Goal: Task Accomplishment & Management: Complete application form

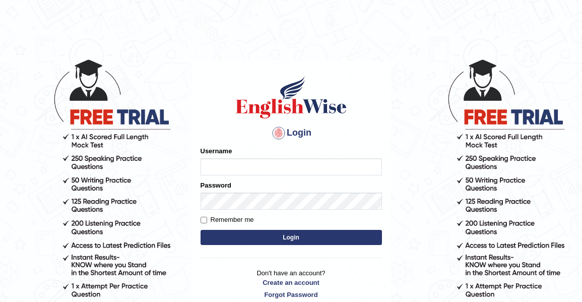
type input "[PERSON_NAME]"
click at [201, 218] on input "Remember me" at bounding box center [204, 220] width 7 height 7
checkbox input "true"
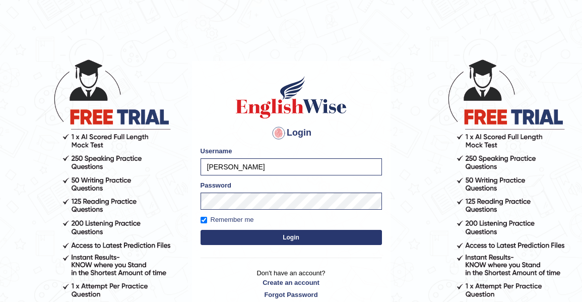
click at [211, 237] on button "Login" at bounding box center [292, 237] width 182 height 15
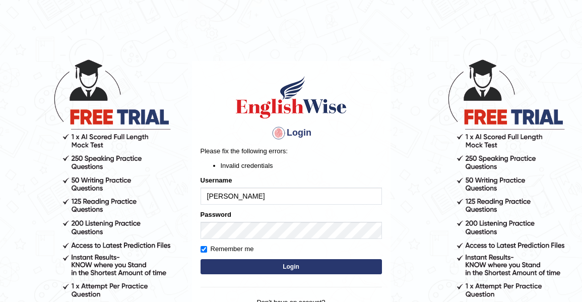
type input "[PERSON_NAME]"
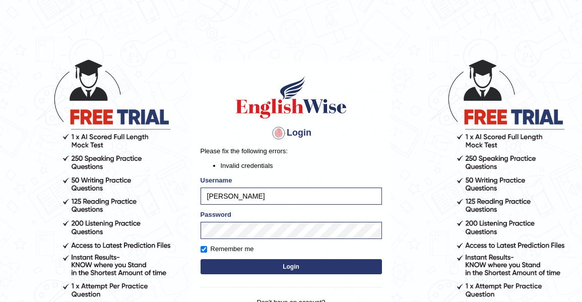
click at [235, 261] on button "Login" at bounding box center [292, 266] width 182 height 15
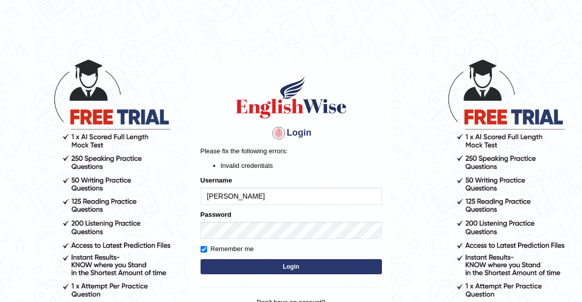
type input "[PERSON_NAME]"
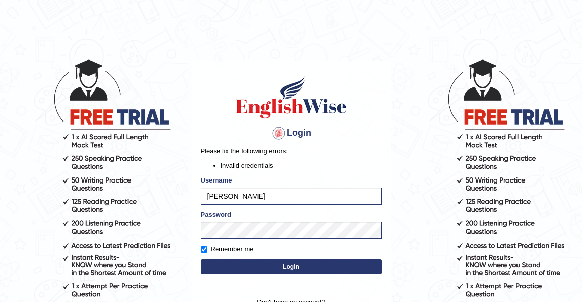
click at [250, 263] on button "Login" at bounding box center [292, 266] width 182 height 15
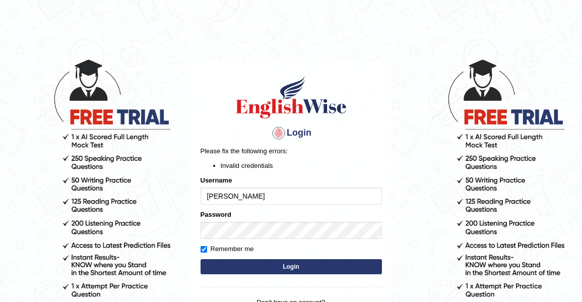
click at [260, 199] on input "[PERSON_NAME]" at bounding box center [292, 196] width 182 height 17
type input "[PERSON_NAME]"
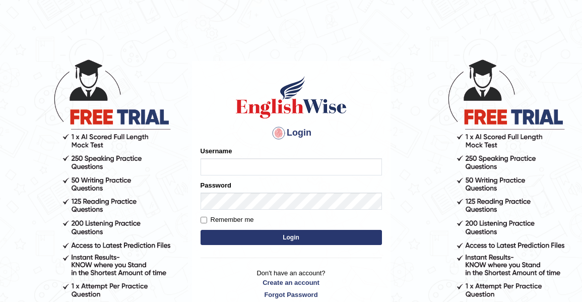
type input "[PERSON_NAME]"
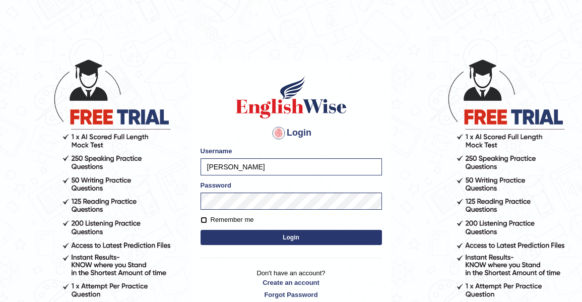
click at [205, 220] on input "Remember me" at bounding box center [204, 220] width 7 height 7
checkbox input "true"
click at [238, 241] on button "Login" at bounding box center [292, 237] width 182 height 15
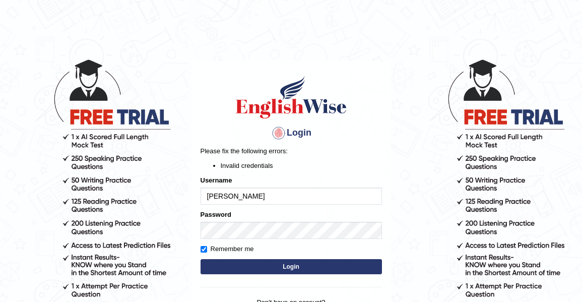
click at [264, 196] on input "[PERSON_NAME]" at bounding box center [292, 196] width 182 height 17
type input "S"
click at [389, 241] on div "Login Please fix the following errors: Invalid credentials Username Password Re…" at bounding box center [291, 202] width 199 height 282
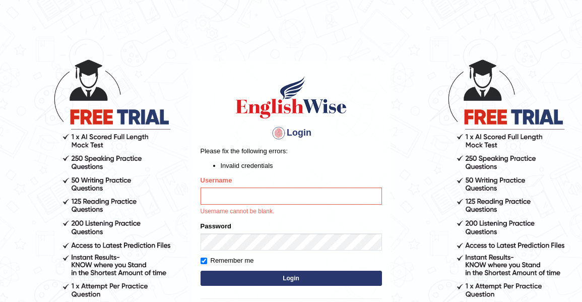
click at [404, 147] on body "Login Please fix the following errors: Invalid credentials Username Username ca…" at bounding box center [291, 180] width 582 height 302
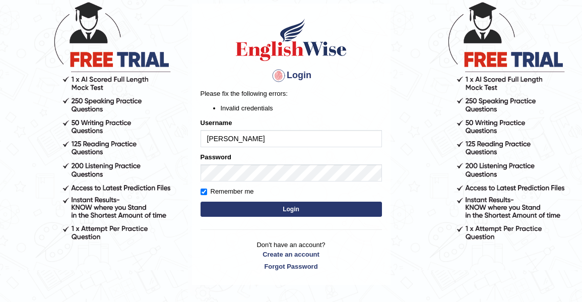
scroll to position [55, 0]
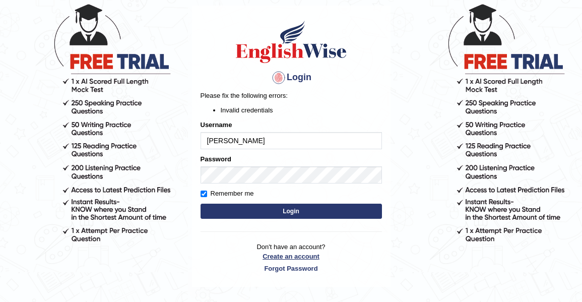
click at [309, 256] on link "Create an account" at bounding box center [292, 257] width 182 height 10
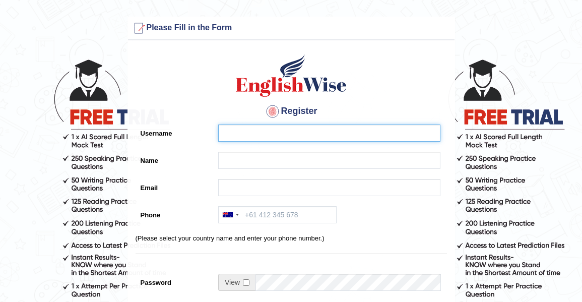
click at [232, 132] on input "Username" at bounding box center [329, 133] width 222 height 17
type input "[PERSON_NAME]"
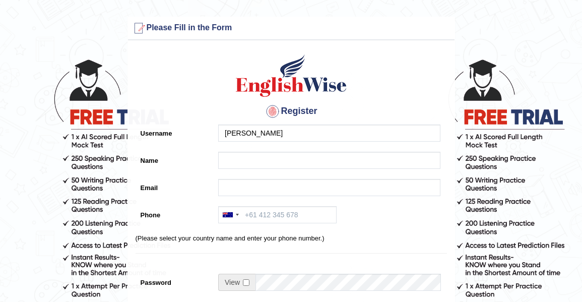
click at [243, 144] on div "[PERSON_NAME]" at bounding box center [326, 136] width 227 height 22
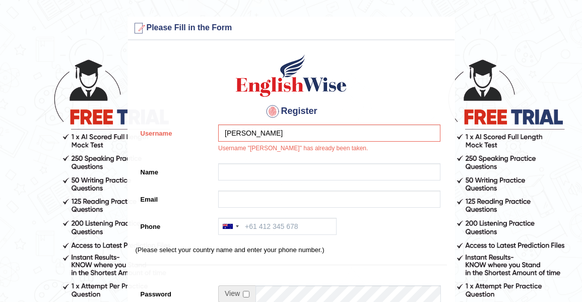
click at [240, 155] on div "[PERSON_NAME] Username "[PERSON_NAME]" has already been taken." at bounding box center [326, 142] width 227 height 34
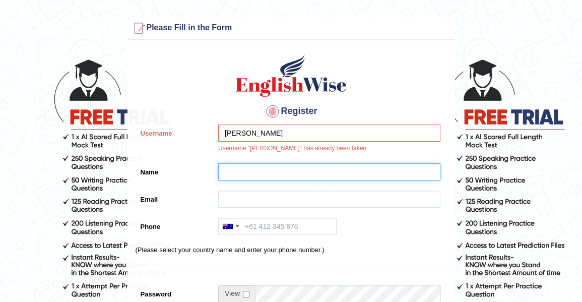
click at [248, 174] on input "Name" at bounding box center [329, 171] width 222 height 17
type input "[PERSON_NAME]"
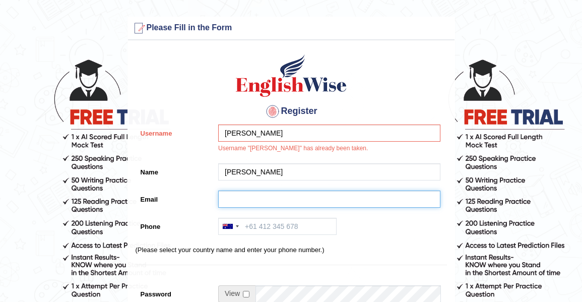
type input "shaleshninaidu89@gmail.com"
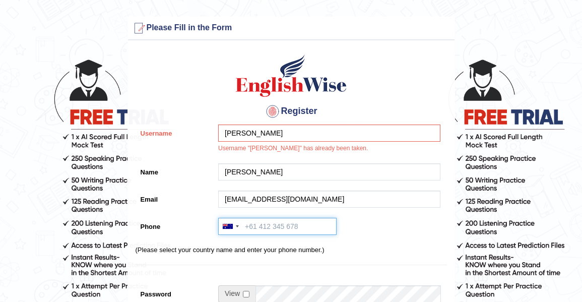
type input "+61433117598"
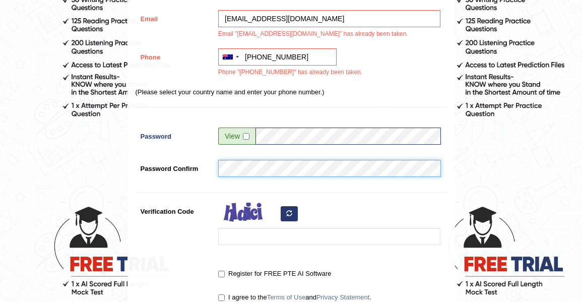
scroll to position [186, 0]
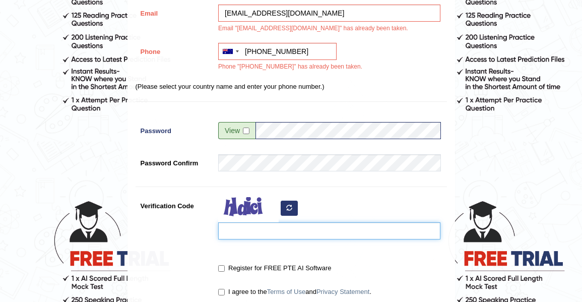
click at [266, 234] on input "Verification Code" at bounding box center [329, 230] width 222 height 17
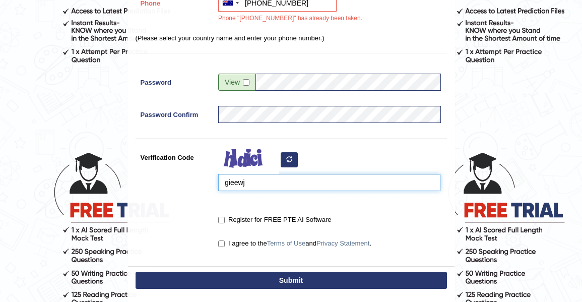
scroll to position [237, 0]
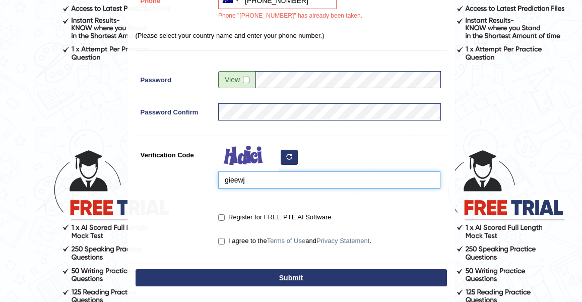
type input "gieewj"
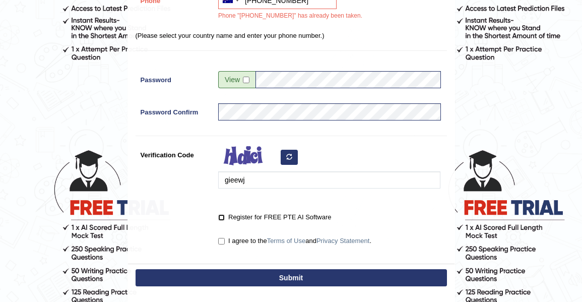
click at [221, 216] on input "Register for FREE PTE AI Software" at bounding box center [221, 217] width 7 height 7
checkbox input "true"
click at [222, 240] on input "I agree to the Terms of Use and Privacy Statement ." at bounding box center [221, 241] width 7 height 7
checkbox input "true"
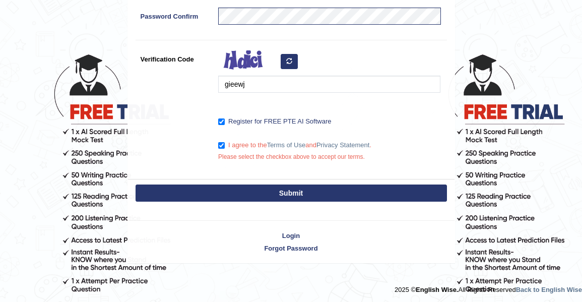
click at [296, 195] on button "Submit" at bounding box center [292, 193] width 312 height 17
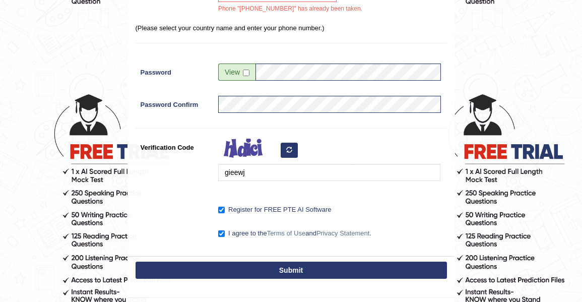
scroll to position [293, 0]
click at [244, 72] on input "checkbox" at bounding box center [246, 73] width 7 height 7
checkbox input "true"
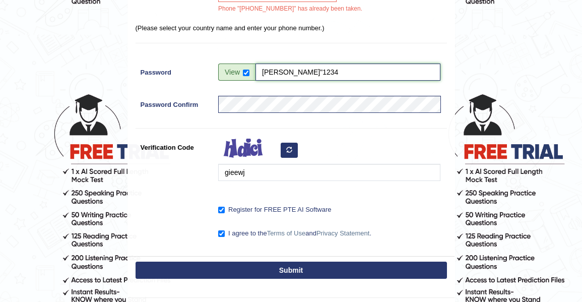
click at [280, 73] on input "Lesh"1234" at bounding box center [348, 72] width 185 height 17
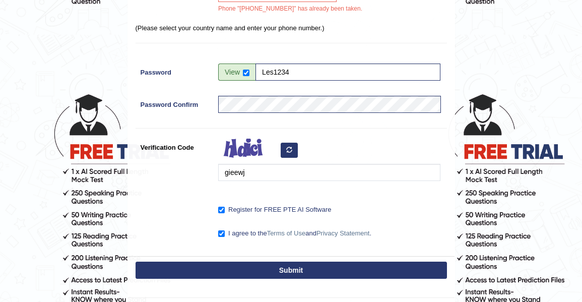
click at [339, 193] on div at bounding box center [326, 193] width 227 height 5
click at [274, 69] on input "Les1234" at bounding box center [348, 72] width 185 height 17
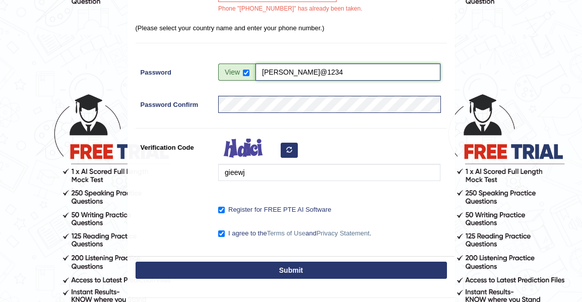
type input "Lesh@1234"
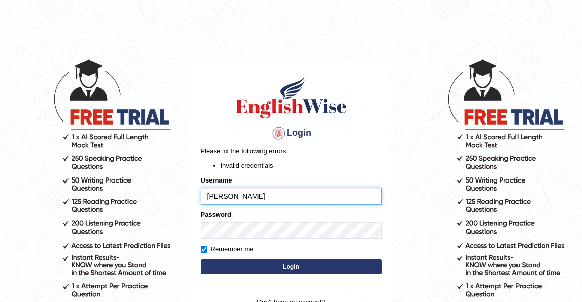
click at [278, 200] on input "[PERSON_NAME]" at bounding box center [292, 196] width 182 height 17
type input "[PERSON_NAME]"
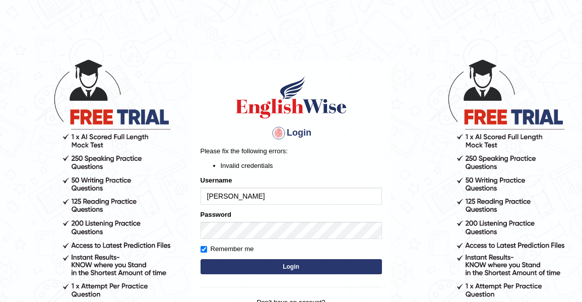
click at [268, 198] on input "[PERSON_NAME]" at bounding box center [292, 196] width 182 height 17
type input "[PERSON_NAME]"
click at [290, 266] on button "Login" at bounding box center [292, 266] width 182 height 15
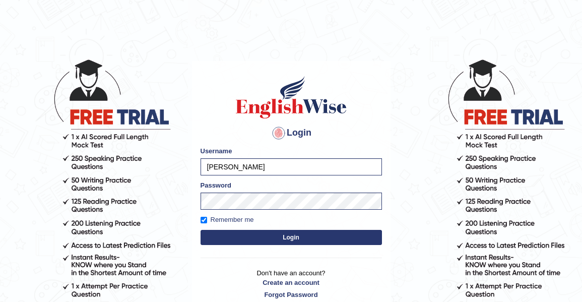
click at [364, 236] on button "Login" at bounding box center [292, 237] width 182 height 15
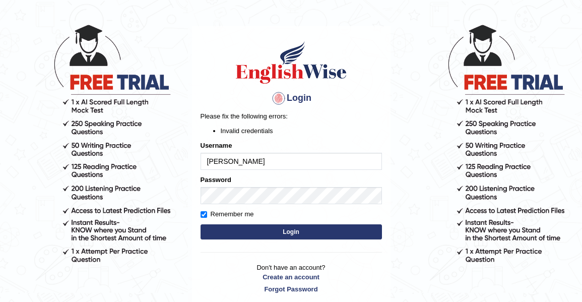
scroll to position [34, 0]
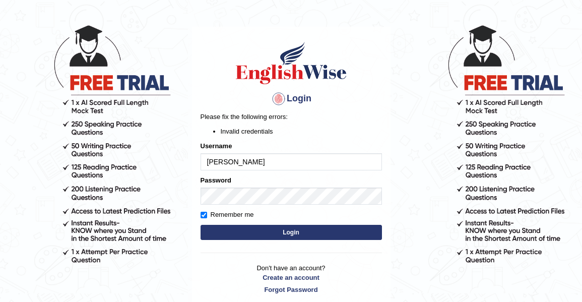
click at [362, 229] on button "Login" at bounding box center [292, 232] width 182 height 15
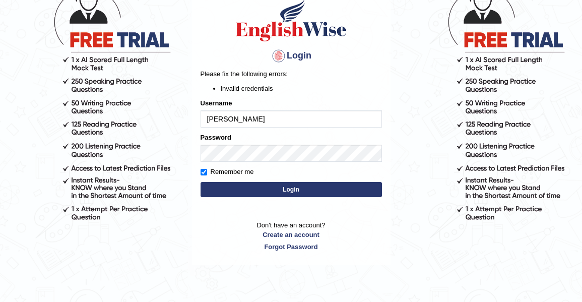
scroll to position [78, 0]
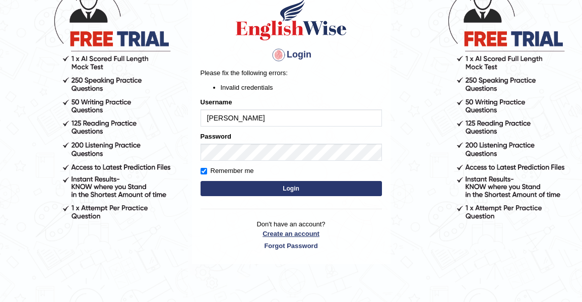
click at [313, 229] on link "Create an account" at bounding box center [292, 234] width 182 height 10
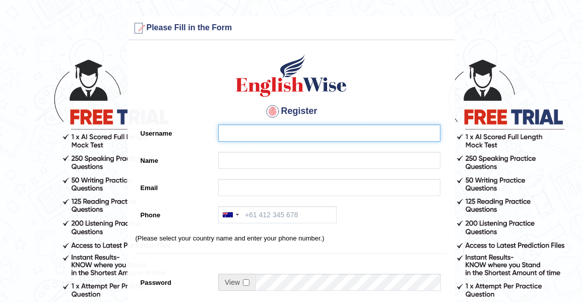
click at [251, 137] on input "Username" at bounding box center [329, 133] width 222 height 17
type input "shaleshni"
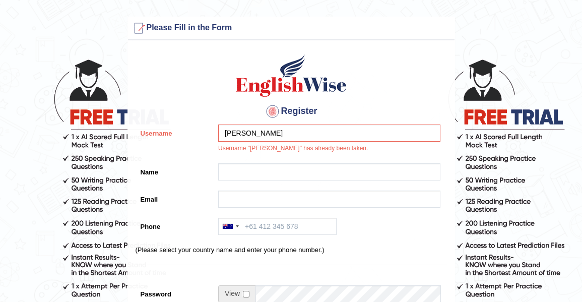
click at [240, 154] on div "shaleshni Username "shaleshni" has already been taken." at bounding box center [326, 142] width 227 height 34
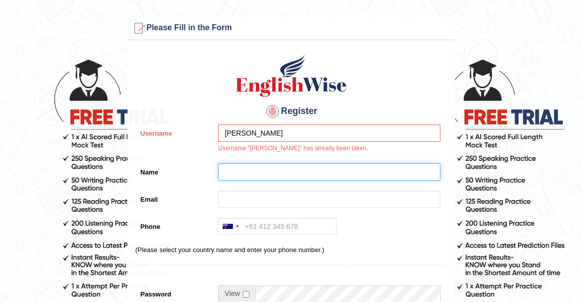
click at [287, 169] on input "Name" at bounding box center [329, 171] width 222 height 17
type input "[PERSON_NAME]"
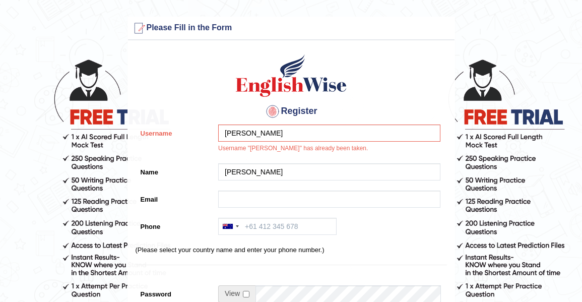
type input "shaleshninaidu89@gmail.com"
type input "+61433117598"
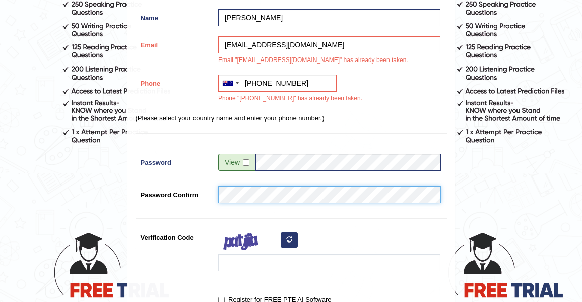
scroll to position [153, 0]
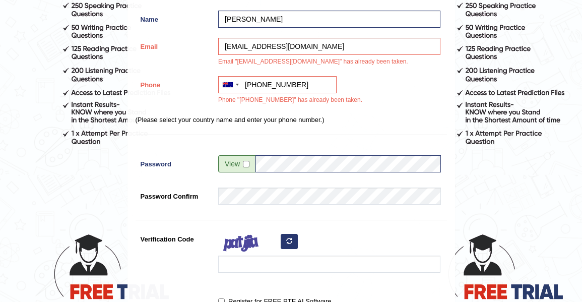
click at [234, 163] on span at bounding box center [236, 163] width 37 height 17
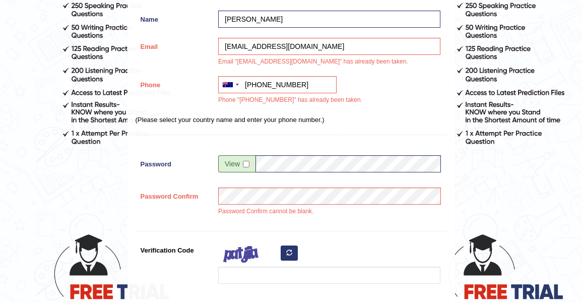
click at [231, 164] on span at bounding box center [236, 163] width 37 height 17
click at [243, 164] on input "checkbox" at bounding box center [246, 164] width 7 height 7
checkbox input "true"
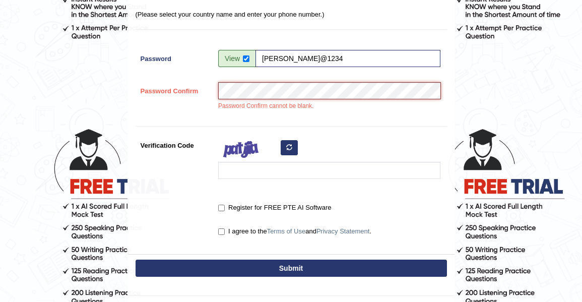
scroll to position [260, 0]
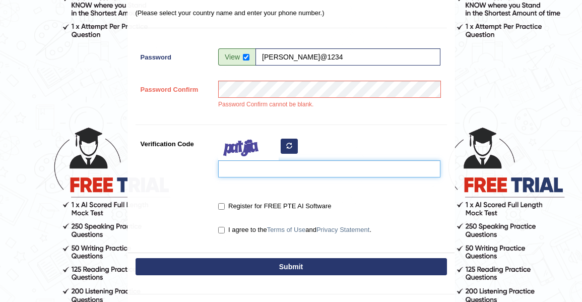
click at [232, 171] on input "Verification Code" at bounding box center [329, 168] width 222 height 17
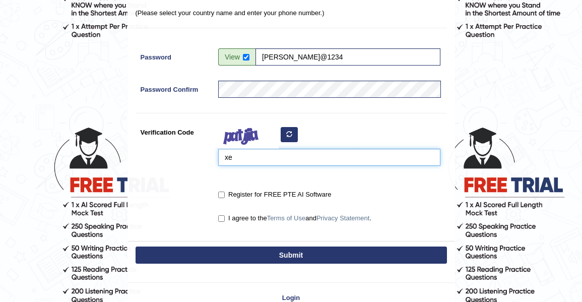
type input "x"
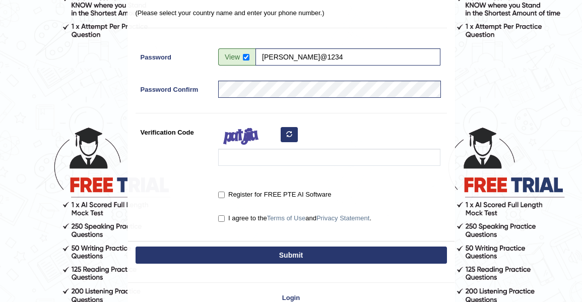
click at [288, 134] on icon "button" at bounding box center [289, 134] width 6 height 6
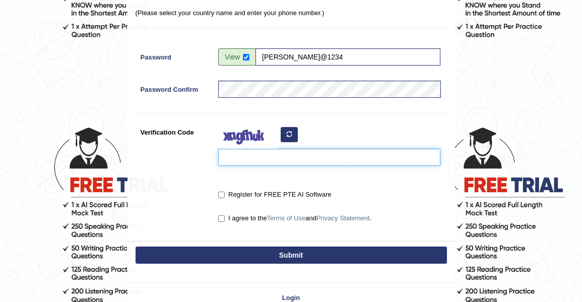
click at [278, 157] on input "Verification Code" at bounding box center [329, 157] width 222 height 17
click at [346, 155] on input "Verification Code" at bounding box center [329, 157] width 222 height 17
type input "mecoha"
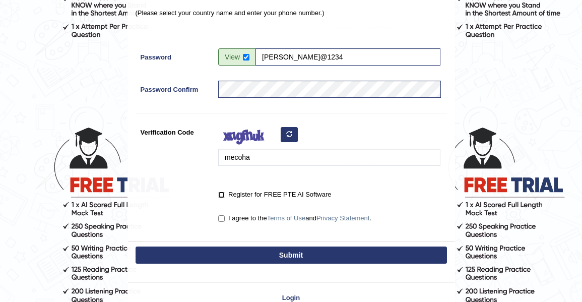
click at [221, 197] on input "Register for FREE PTE AI Software" at bounding box center [221, 195] width 7 height 7
checkbox input "true"
click at [222, 217] on input "I agree to the Terms of Use and Privacy Statement ." at bounding box center [221, 218] width 7 height 7
checkbox input "true"
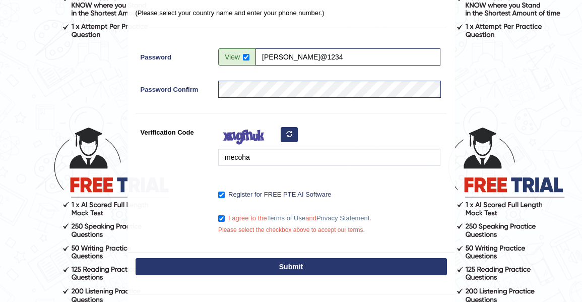
click at [276, 261] on button "Submit" at bounding box center [292, 266] width 312 height 17
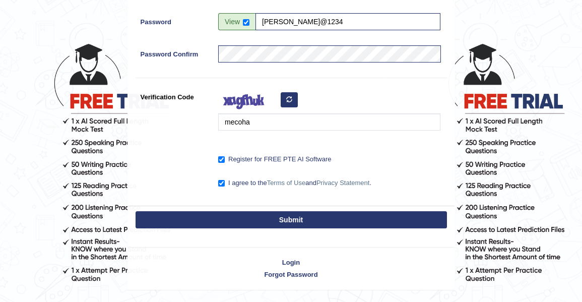
scroll to position [370, 0]
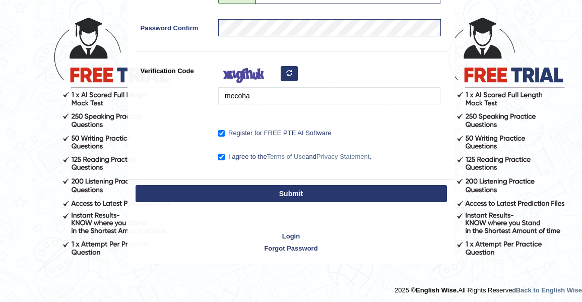
click at [303, 193] on button "Submit" at bounding box center [292, 193] width 312 height 17
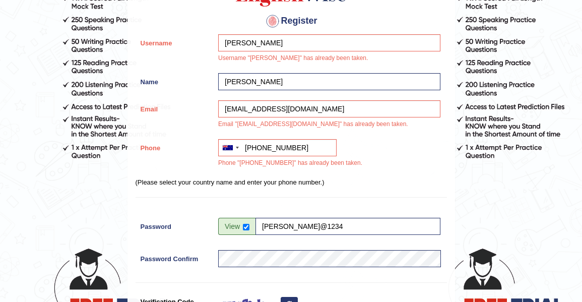
scroll to position [138, 0]
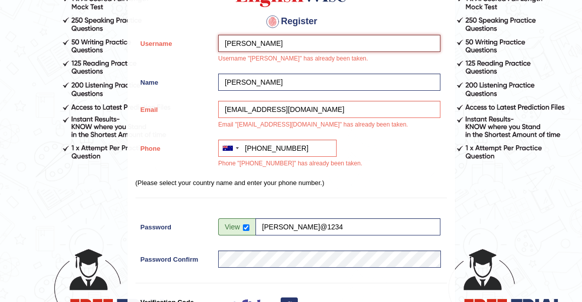
click at [275, 46] on input "shaleshni" at bounding box center [329, 43] width 222 height 17
type input "s"
type input "shaleshninaidu"
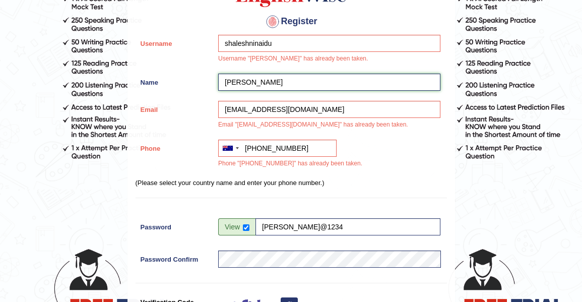
click at [346, 81] on input "[PERSON_NAME]" at bounding box center [329, 82] width 222 height 17
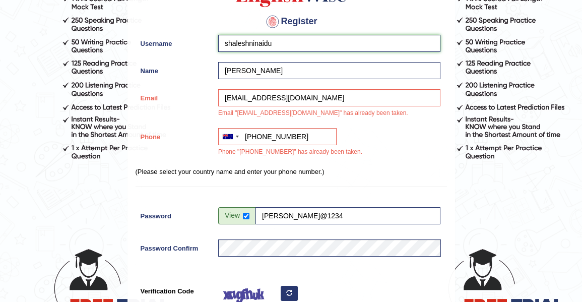
click at [323, 45] on input "shaleshninaidu" at bounding box center [329, 43] width 222 height 17
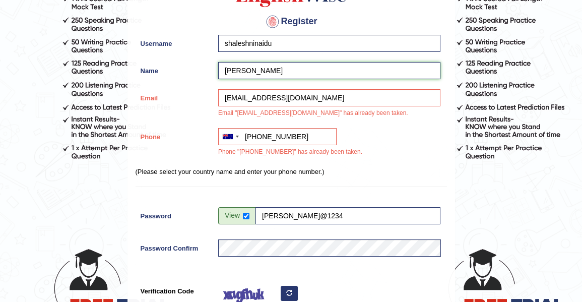
click at [372, 67] on input "[PERSON_NAME]" at bounding box center [329, 70] width 222 height 17
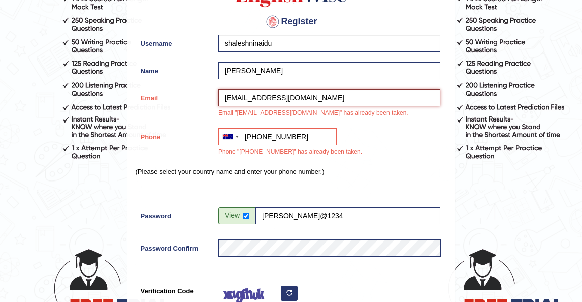
click at [383, 100] on input "shaleshninaidu89@gmail.com" at bounding box center [329, 97] width 222 height 17
click at [276, 93] on input "shaleshninaidu89@gmail.com" at bounding box center [329, 97] width 222 height 17
click at [285, 95] on input "shaleshninaidu89@gmail.com" at bounding box center [329, 97] width 222 height 17
click at [284, 94] on input "shaleshninaidu89@gmail.com" at bounding box center [329, 97] width 222 height 17
click at [280, 97] on input "shaleshninaidu89@gmail.com" at bounding box center [329, 97] width 222 height 17
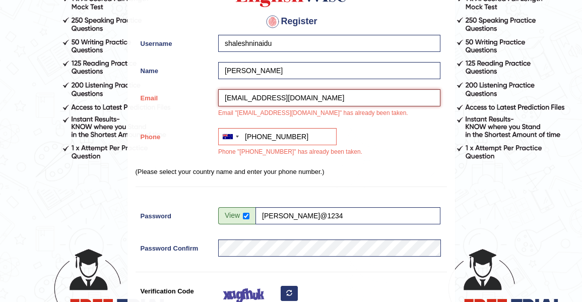
type input "shaleshninaidu19@gmail.com"
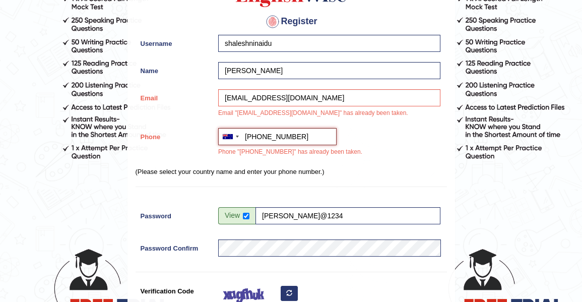
click at [332, 134] on input "+61433117598" at bounding box center [277, 136] width 119 height 17
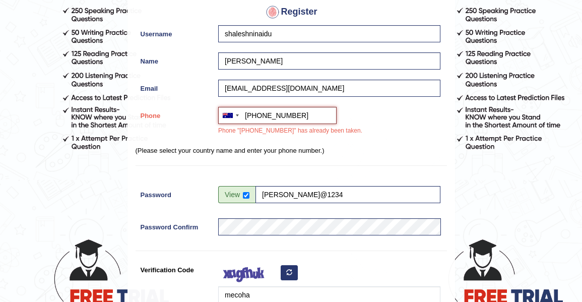
scroll to position [148, 0]
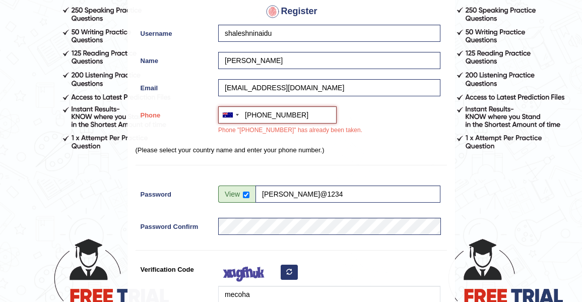
type input "+61432751756"
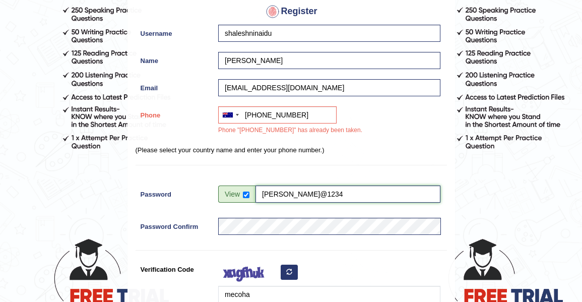
click at [378, 195] on input "Lesh@1234" at bounding box center [348, 194] width 185 height 17
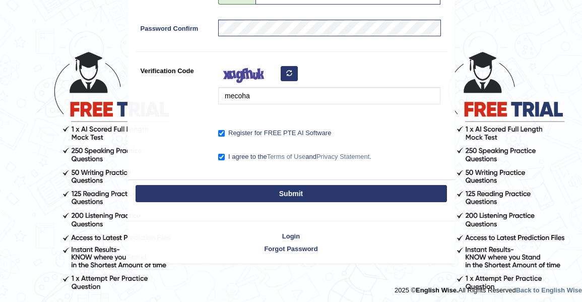
click at [391, 195] on button "Submit" at bounding box center [292, 193] width 312 height 17
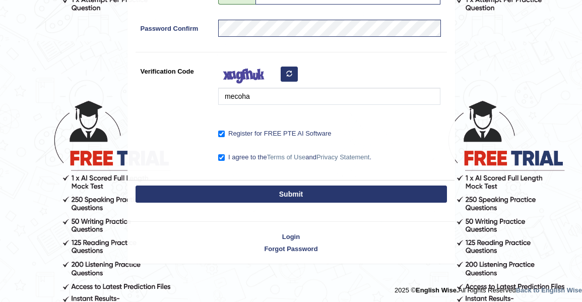
scroll to position [287, 0]
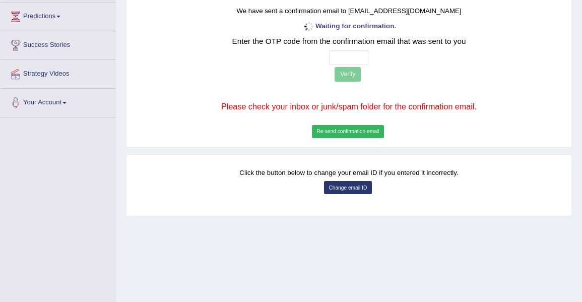
scroll to position [134, 0]
click at [352, 57] on input "text" at bounding box center [349, 57] width 39 height 15
type input "4 7 0 7"
click at [352, 76] on button "Verify" at bounding box center [348, 74] width 26 height 15
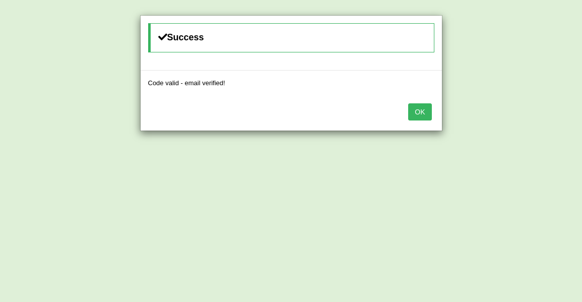
click at [421, 111] on button "OK" at bounding box center [420, 111] width 23 height 17
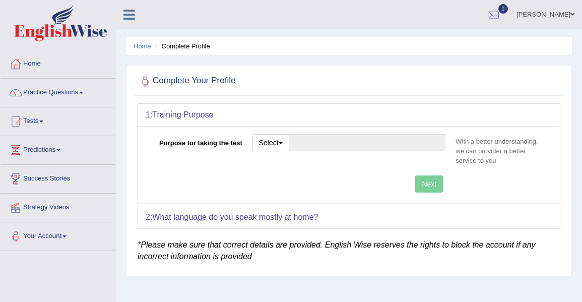
click at [32, 72] on link "Home" at bounding box center [58, 62] width 115 height 25
click at [281, 142] on span "button" at bounding box center [281, 143] width 4 height 2
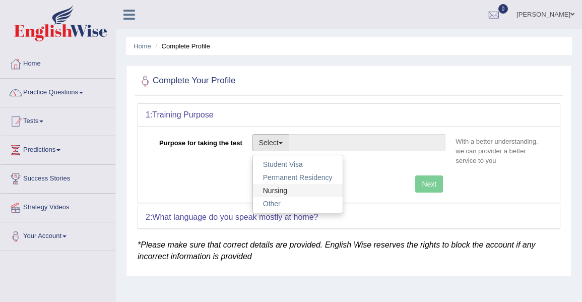
click at [280, 190] on link "Nursing" at bounding box center [298, 190] width 90 height 13
type input "Nursing"
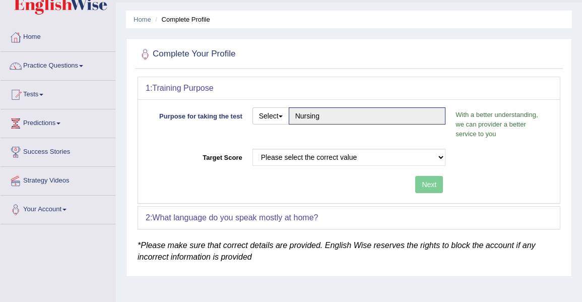
scroll to position [27, 0]
click at [444, 157] on select "Please select the correct value 50 (6 bands) 58 (6.5 bands) 65 (7 bands) 79 (8 …" at bounding box center [350, 157] width 194 height 17
select select "65"
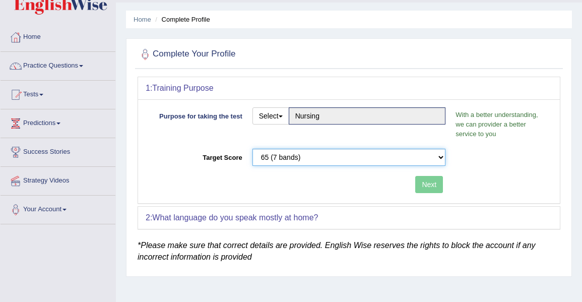
click at [253, 149] on select "Please select the correct value 50 (6 bands) 58 (6.5 bands) 65 (7 bands) 79 (8 …" at bounding box center [350, 157] width 194 height 17
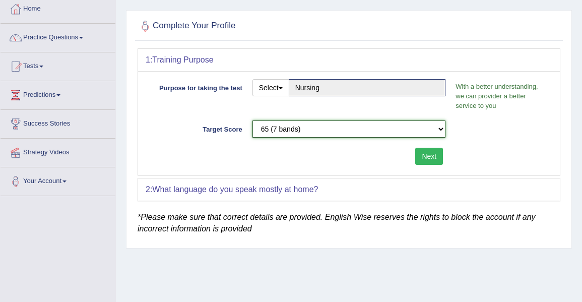
scroll to position [53, 0]
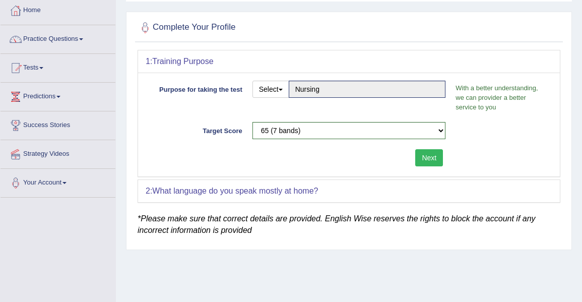
click at [292, 192] on b "What language do you speak mostly at home?" at bounding box center [235, 191] width 166 height 9
click at [317, 189] on b "What language do you speak mostly at home?" at bounding box center [235, 191] width 166 height 9
click at [434, 155] on button "Next" at bounding box center [430, 157] width 28 height 17
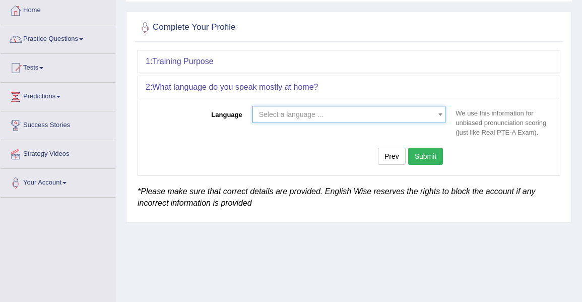
click at [440, 113] on b at bounding box center [441, 114] width 4 height 3
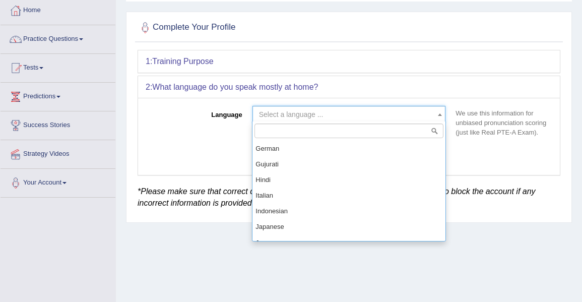
scroll to position [377, 0]
select select "Hindi"
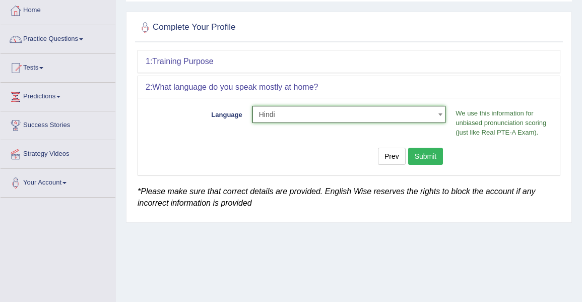
click at [429, 153] on button "Submit" at bounding box center [426, 156] width 35 height 17
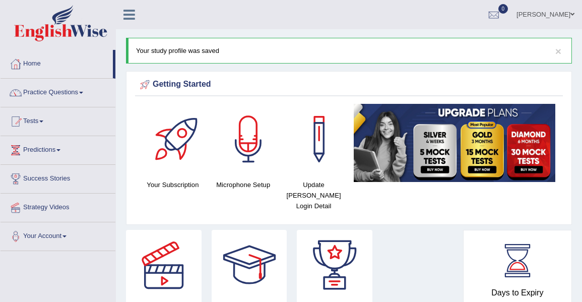
click at [34, 73] on link "Home" at bounding box center [57, 62] width 112 height 25
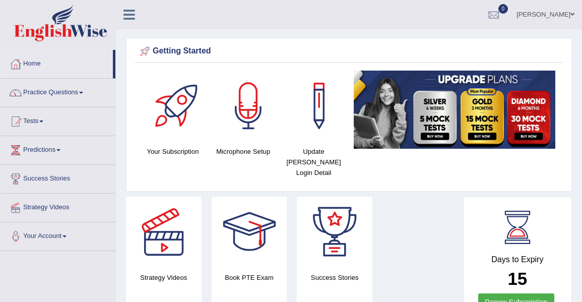
click at [123, 15] on link at bounding box center [129, 13] width 27 height 15
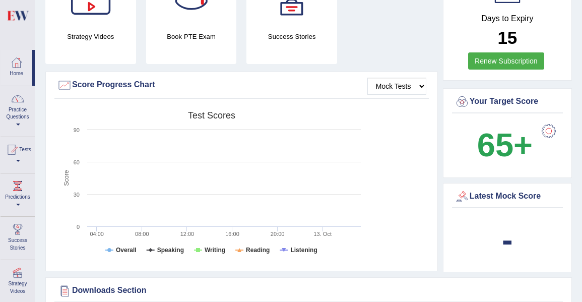
scroll to position [242, 0]
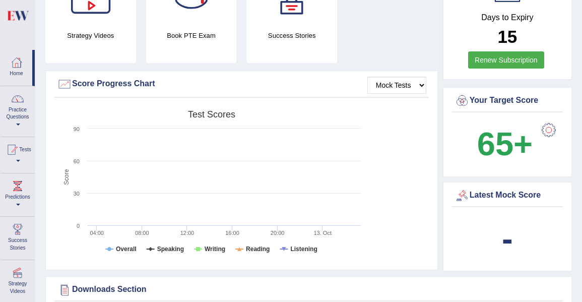
click at [499, 139] on b "65+" at bounding box center [505, 144] width 55 height 37
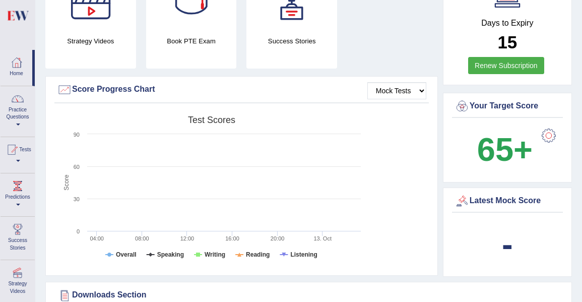
scroll to position [238, 0]
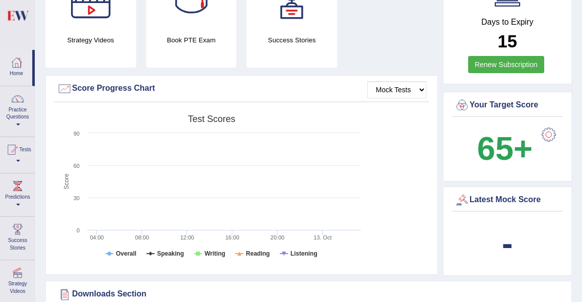
click at [546, 125] on div at bounding box center [549, 135] width 20 height 20
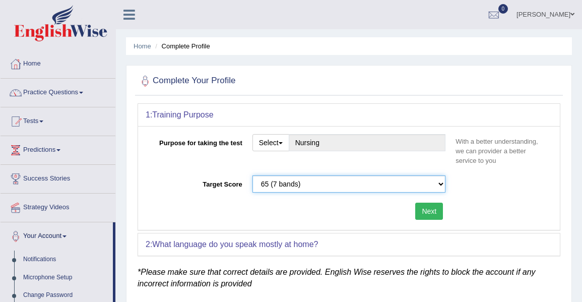
click at [442, 186] on select "Please select the correct value 50 (6 bands) 58 (6.5 bands) 65 (7 bands) 79 (8 …" at bounding box center [350, 184] width 194 height 17
select select "79"
click at [253, 176] on select "Please select the correct value 50 (6 bands) 58 (6.5 bands) 65 (7 bands) 79 (8 …" at bounding box center [350, 184] width 194 height 17
click at [424, 210] on button "Next" at bounding box center [430, 211] width 28 height 17
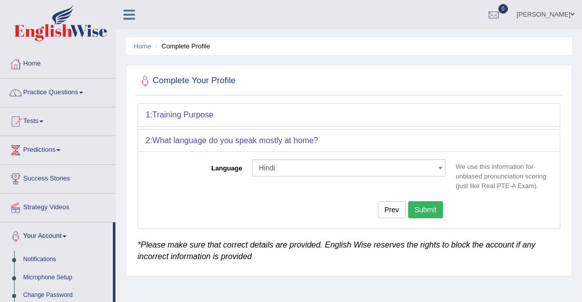
click at [422, 208] on button "Submit" at bounding box center [426, 209] width 35 height 17
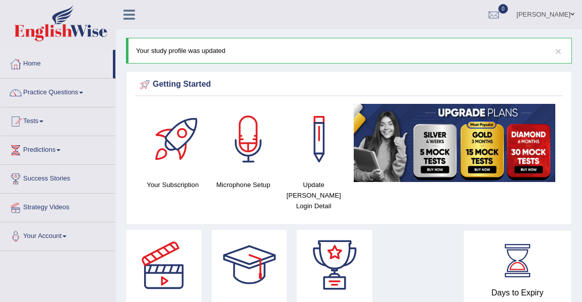
click at [67, 236] on span at bounding box center [65, 237] width 4 height 2
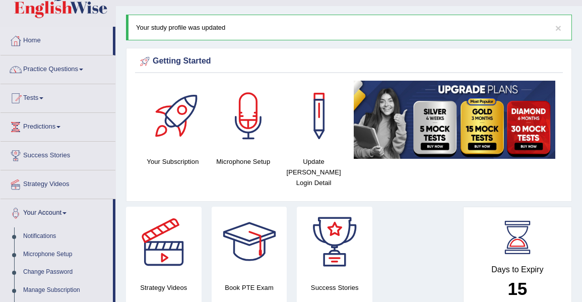
scroll to position [22, 0]
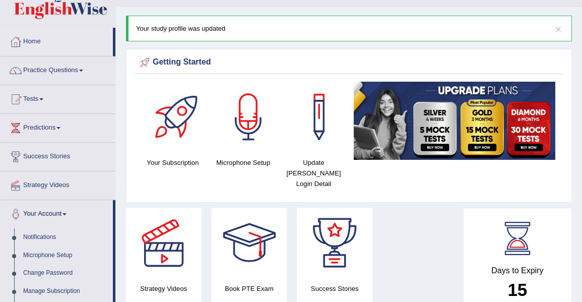
click at [22, 184] on div at bounding box center [15, 185] width 15 height 15
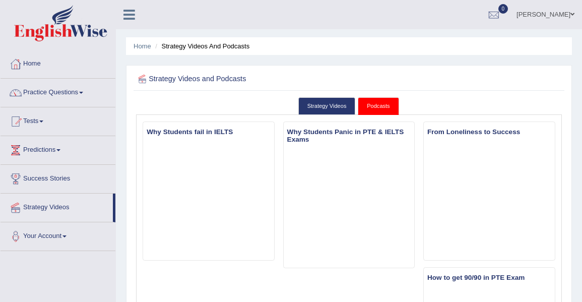
click at [61, 149] on span at bounding box center [58, 150] width 4 height 2
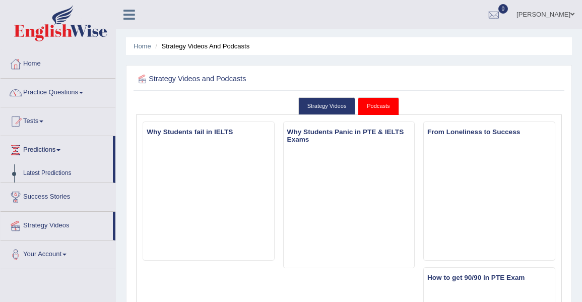
click at [43, 121] on span at bounding box center [41, 122] width 4 height 2
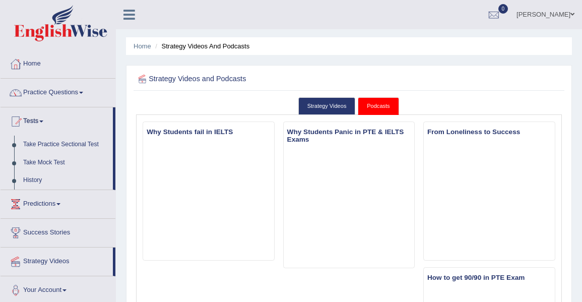
click at [83, 92] on span at bounding box center [81, 93] width 4 height 2
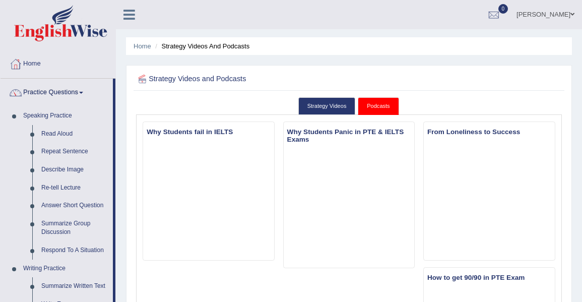
click at [44, 91] on link "Practice Questions" at bounding box center [57, 91] width 112 height 25
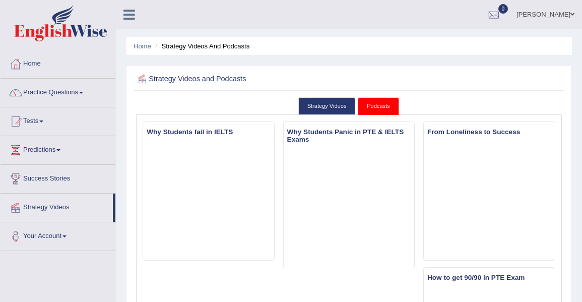
click at [83, 92] on span at bounding box center [81, 93] width 4 height 2
